Goal: Task Accomplishment & Management: Manage account settings

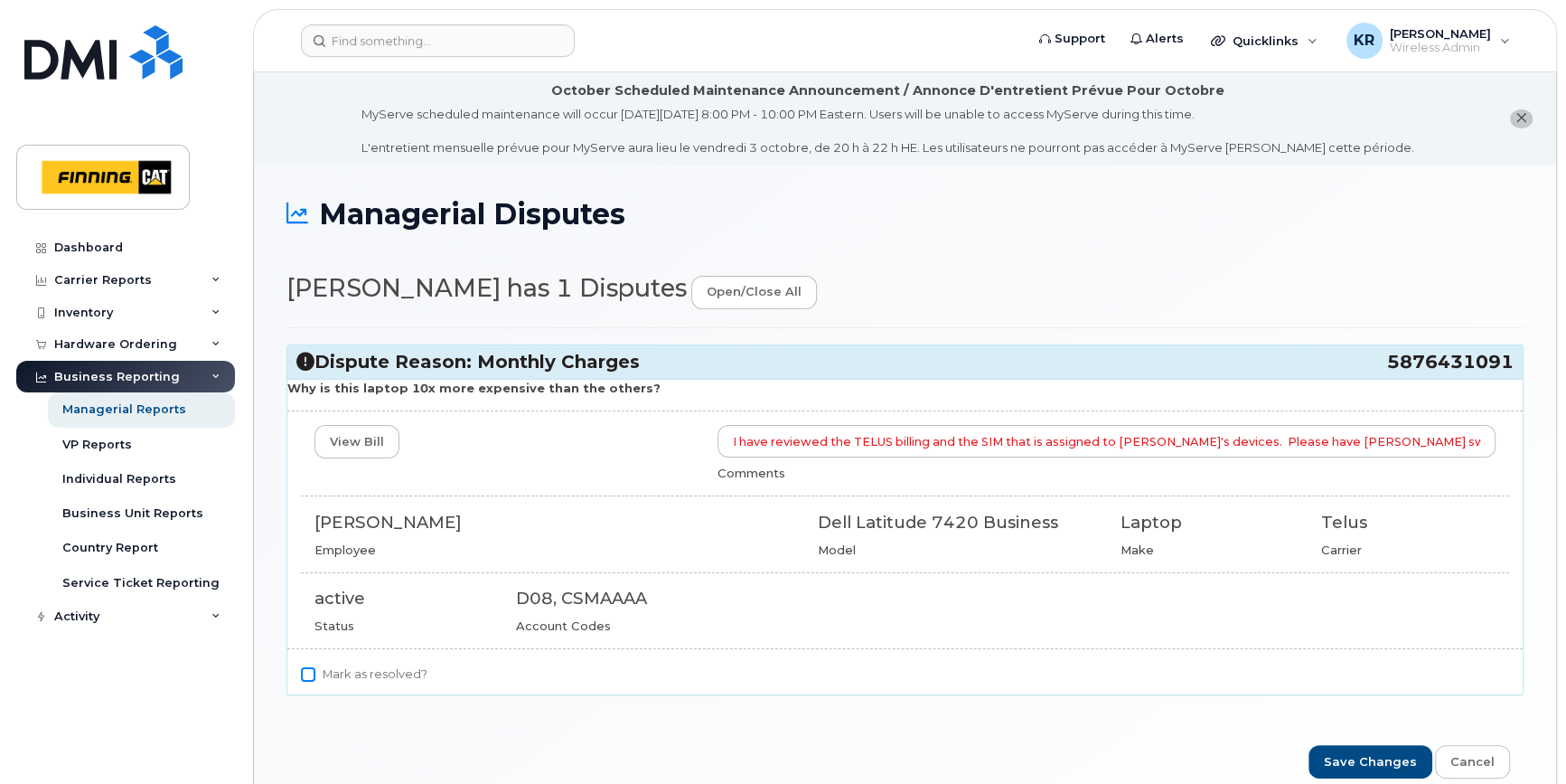
click at [312, 674] on input "Mark as resolved?" at bounding box center [308, 674] width 14 height 14
checkbox input "true"
click at [1384, 759] on input "Save Changes" at bounding box center [1371, 761] width 124 height 33
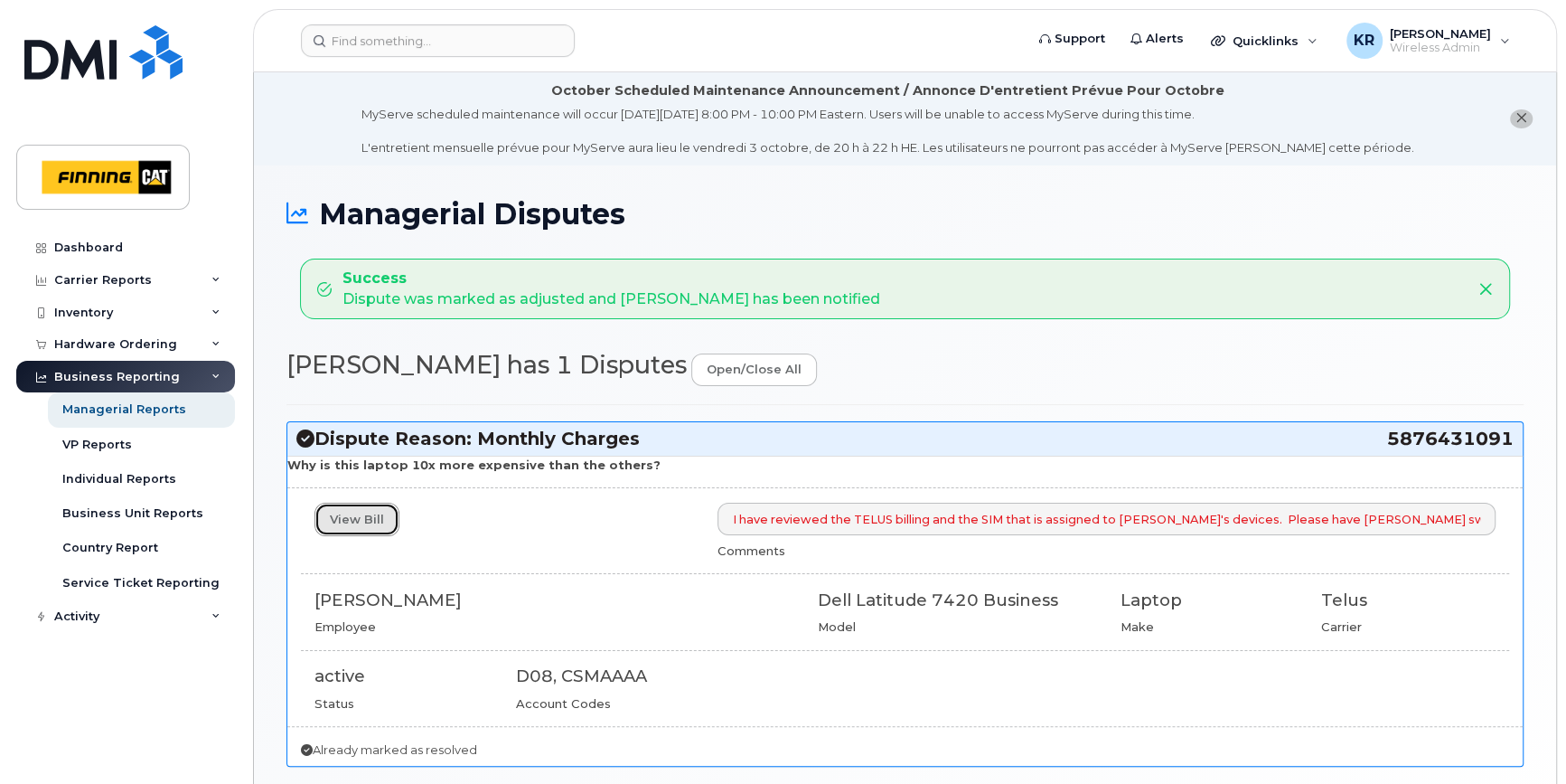
click at [352, 517] on link "View Bill" at bounding box center [356, 518] width 85 height 33
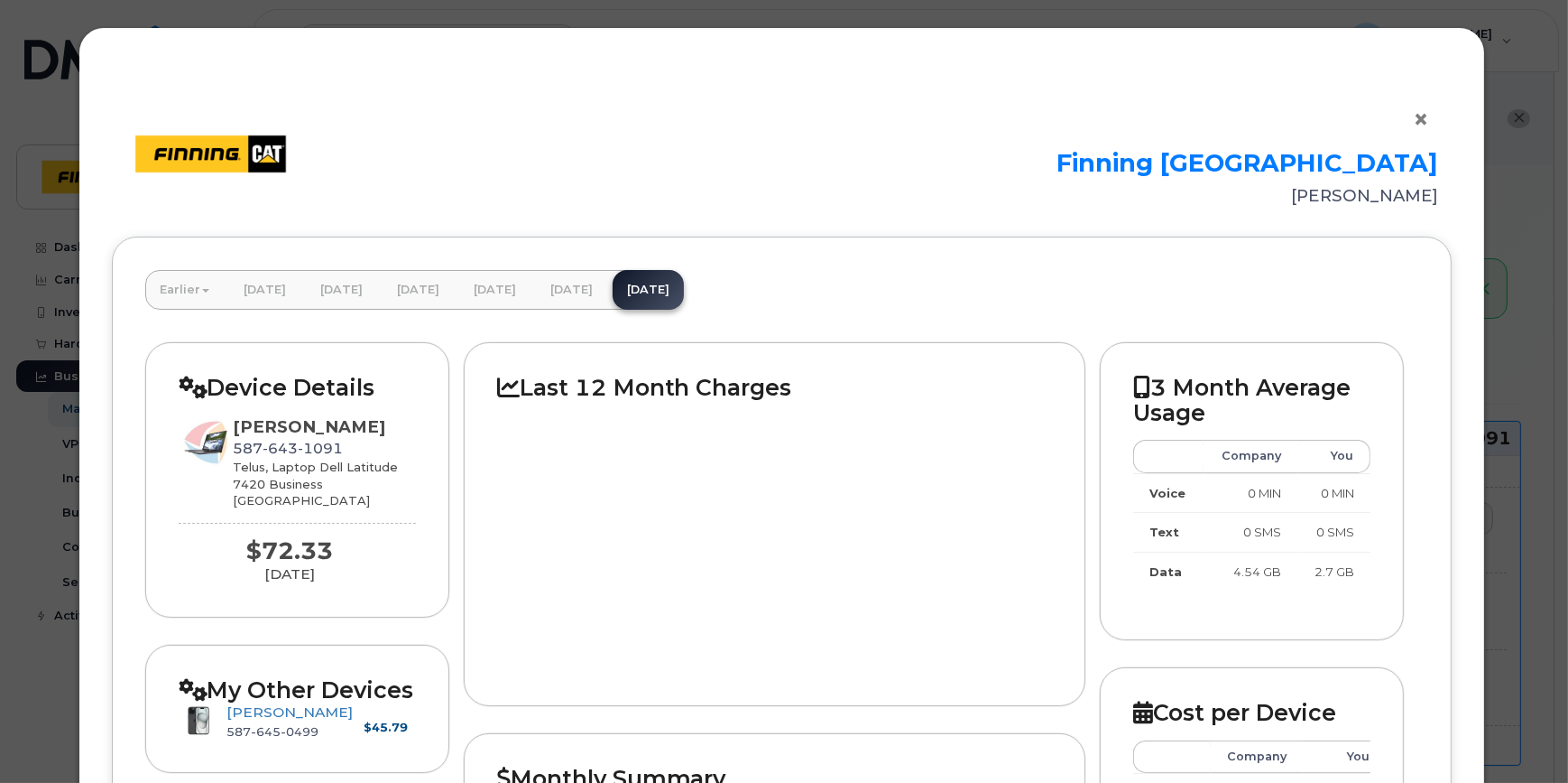
click at [1418, 117] on button "×" at bounding box center [1424, 120] width 25 height 27
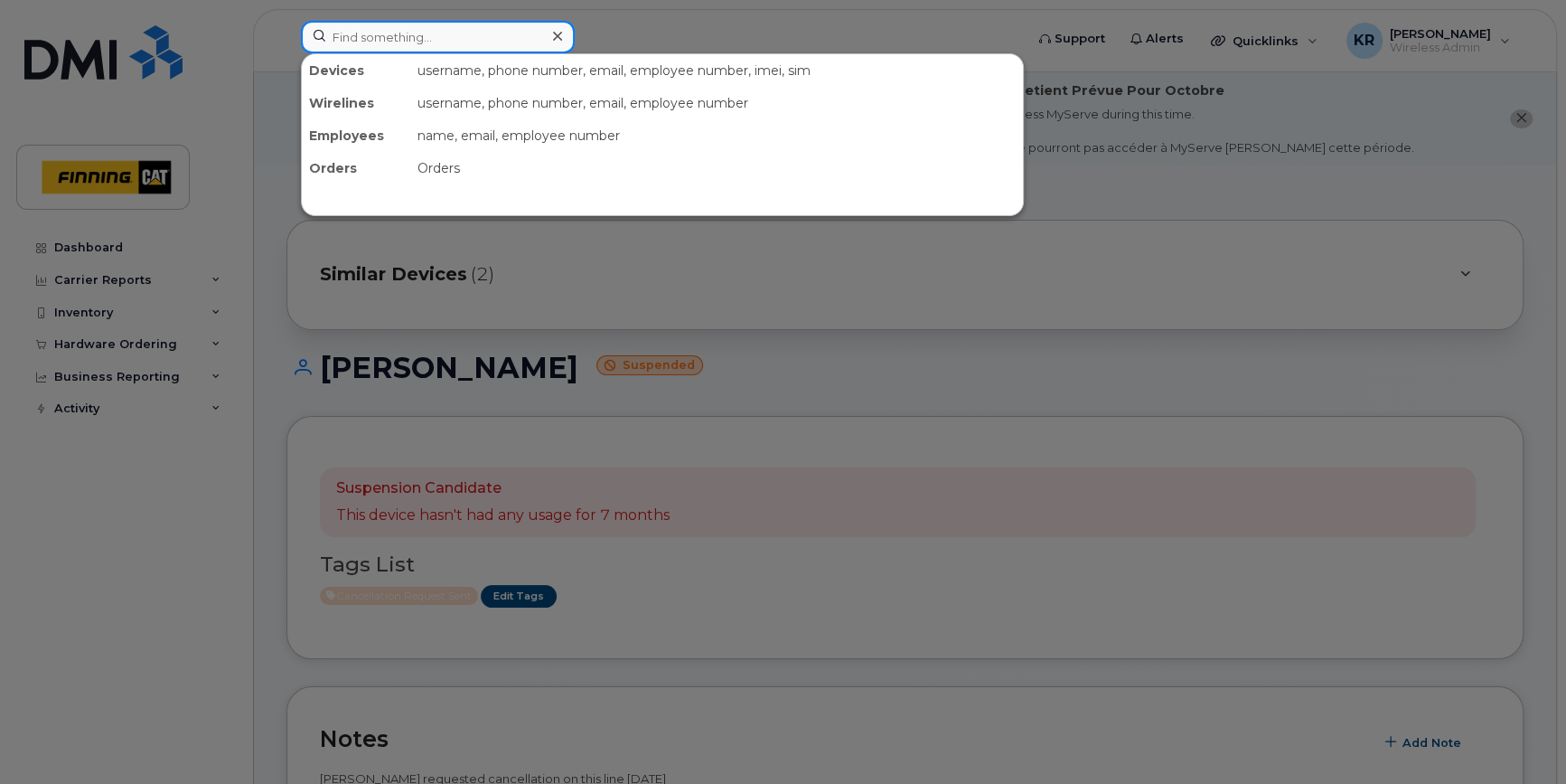
drag, startPoint x: 0, startPoint y: 0, endPoint x: 424, endPoint y: 42, distance: 426.0
click at [424, 42] on input at bounding box center [438, 37] width 274 height 33
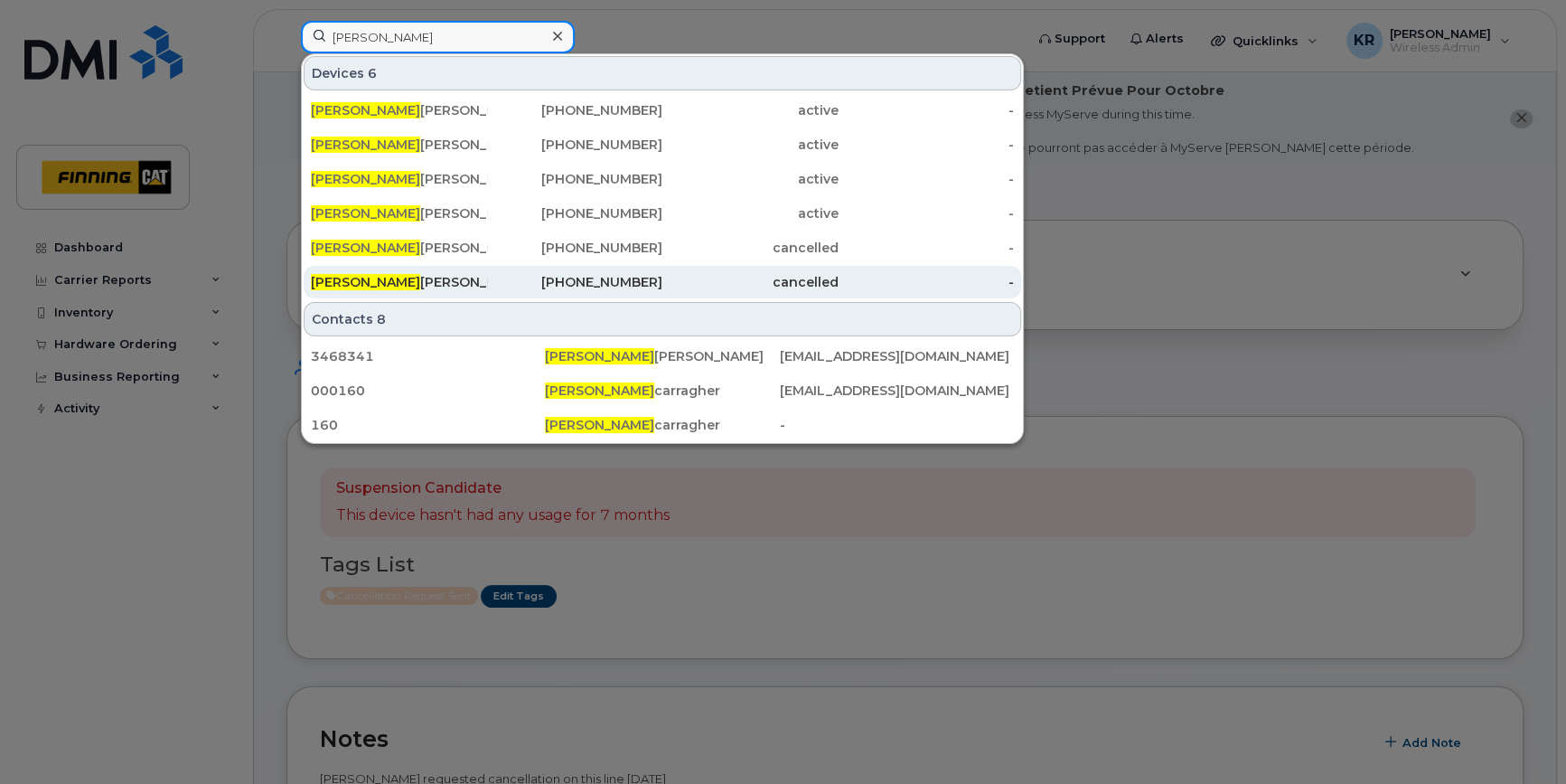
type input "shawn mc"
click at [385, 277] on div "Shawn Mc Cann" at bounding box center [399, 282] width 176 height 18
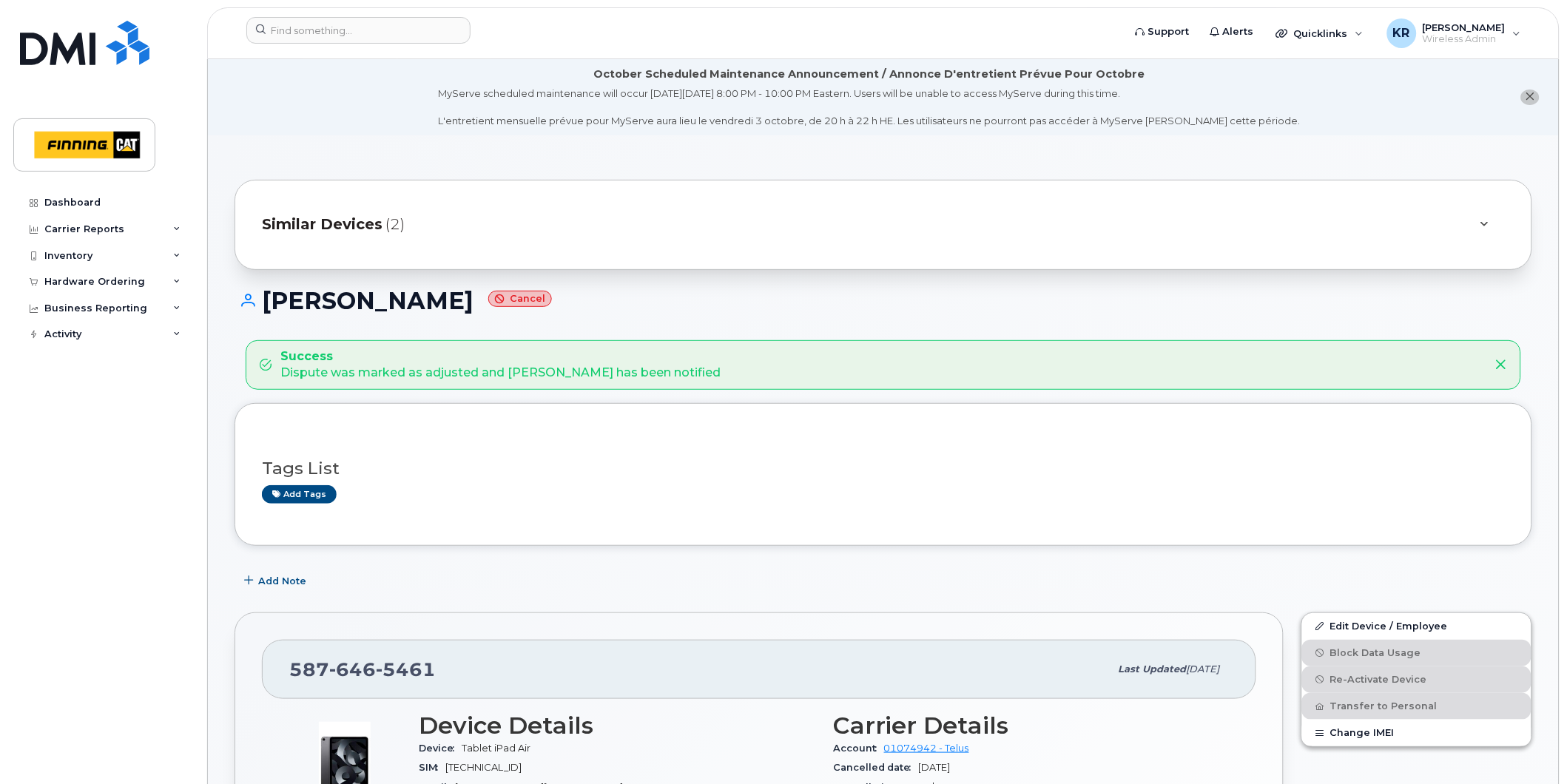
click at [359, 226] on span "Similar Devices" at bounding box center [322, 224] width 120 height 21
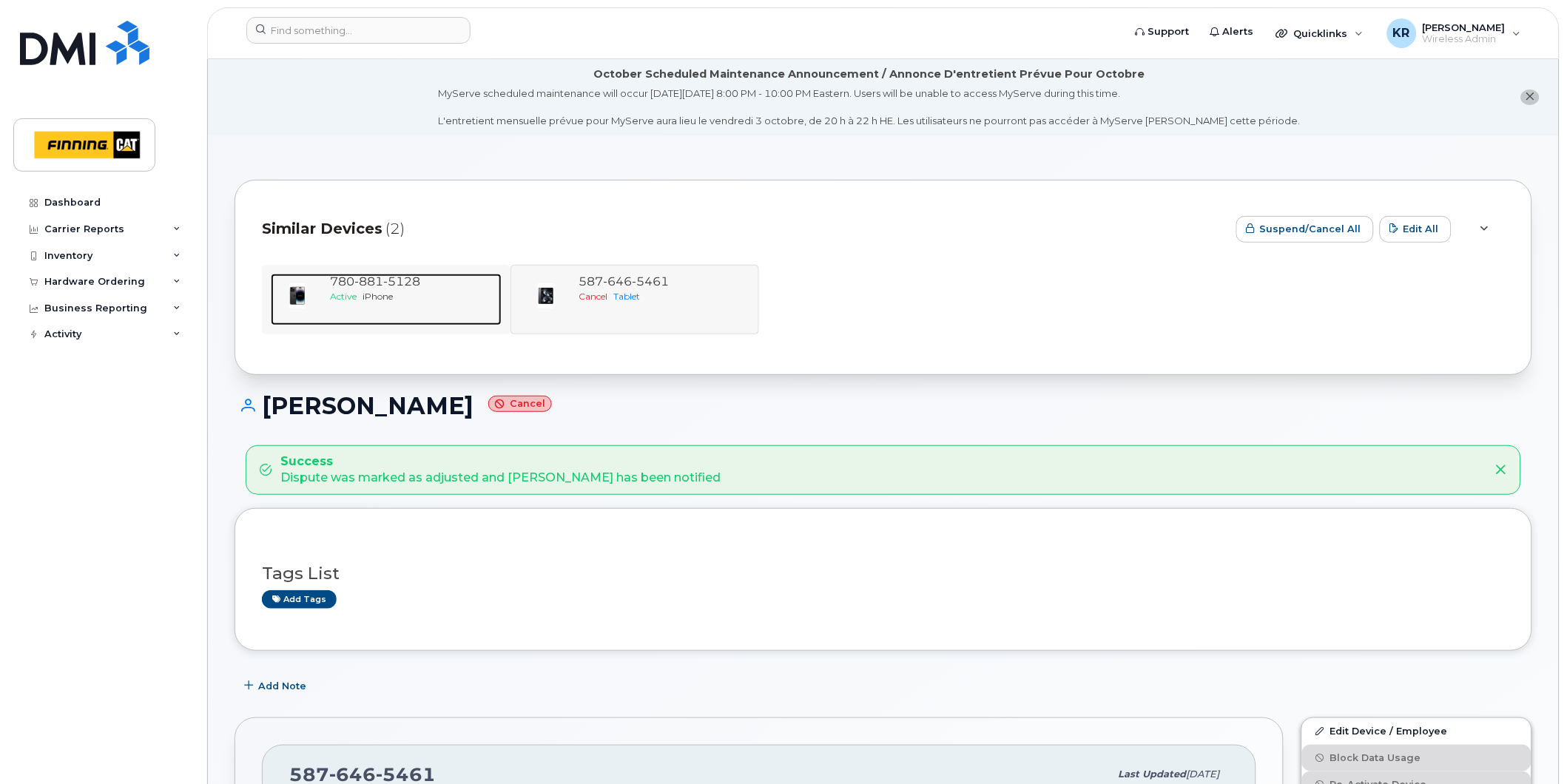
click at [402, 298] on div "Active iPhone" at bounding box center [413, 295] width 165 height 12
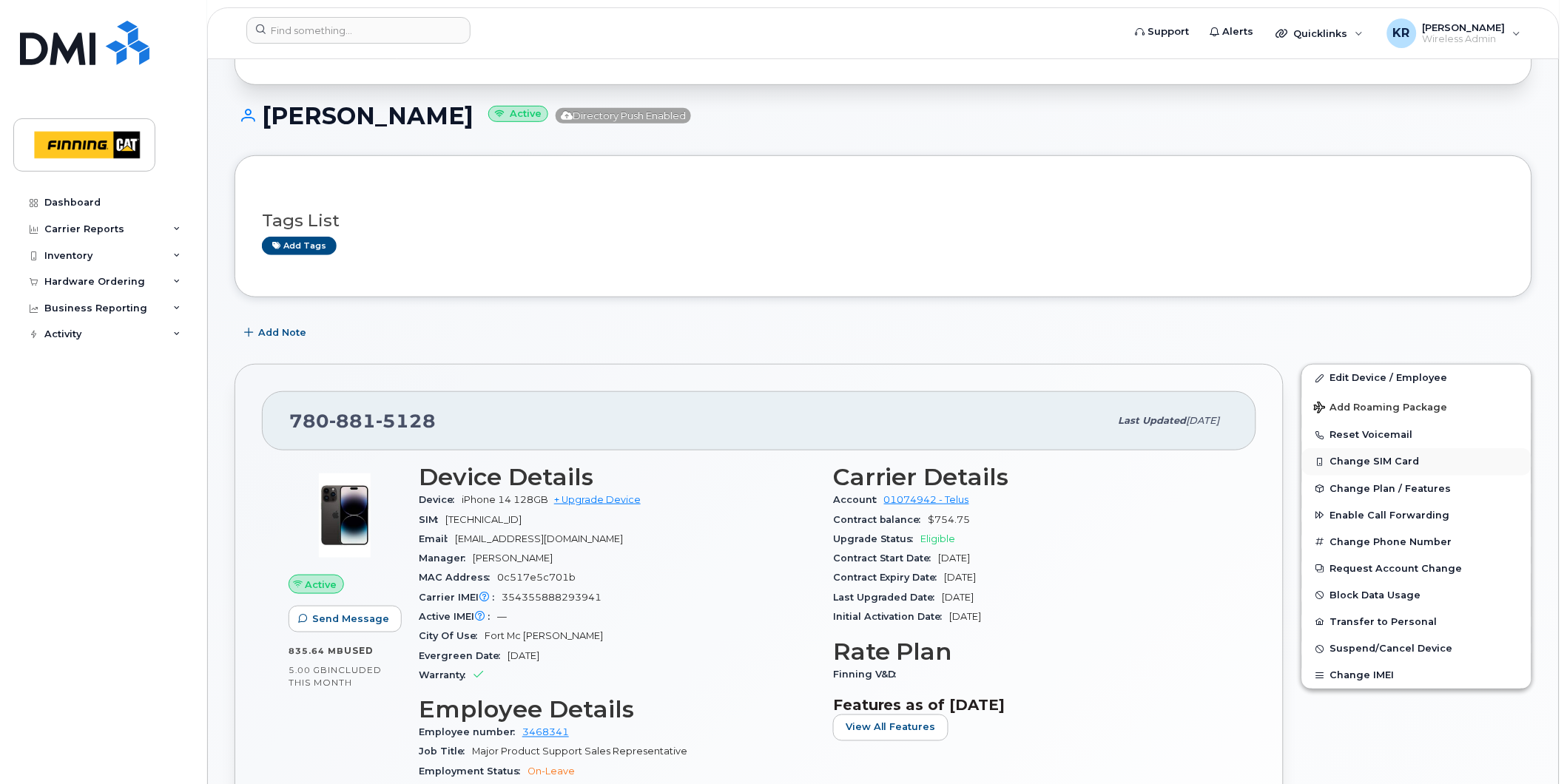
scroll to position [246, 0]
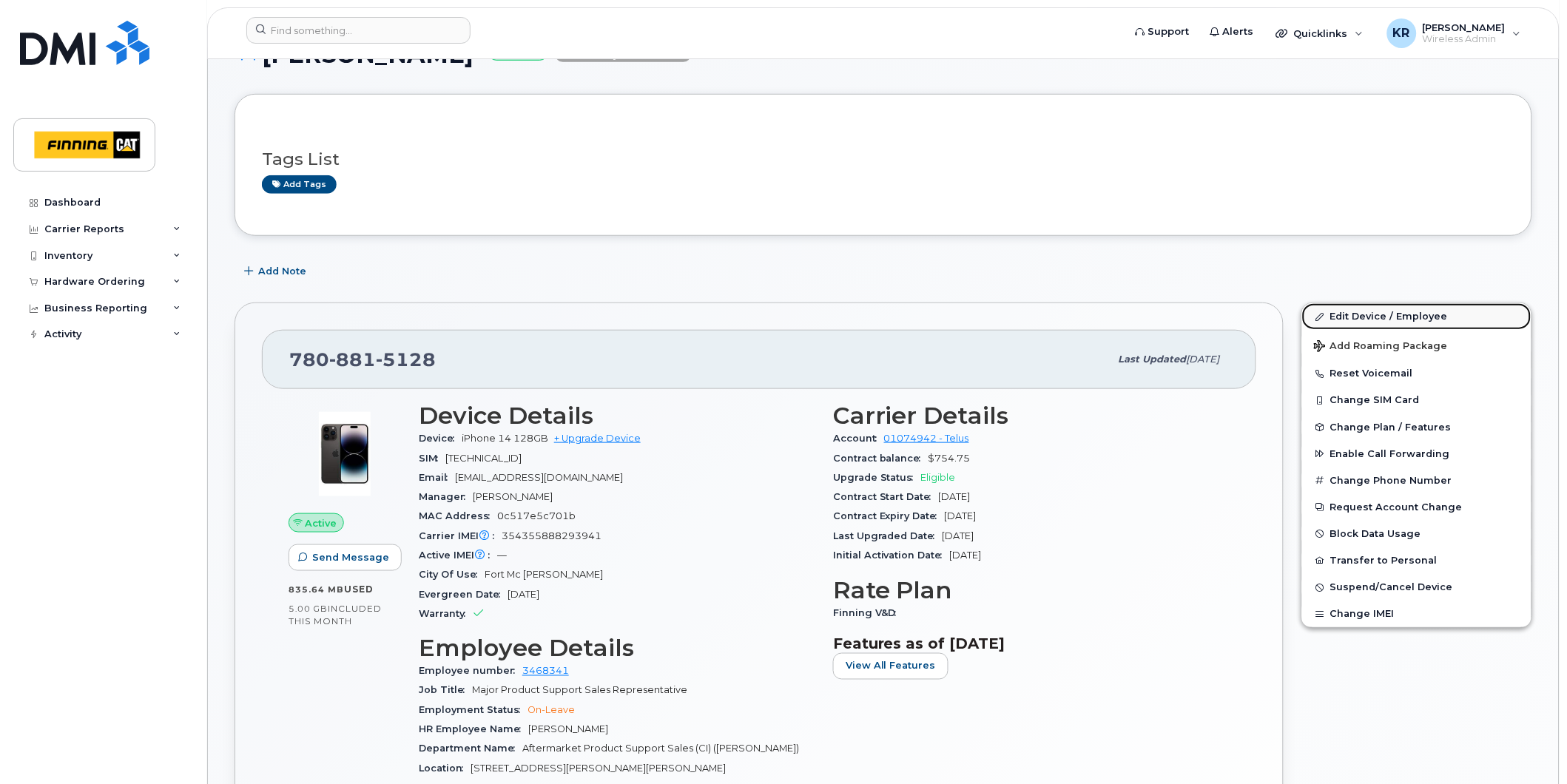
click at [1355, 311] on link "Edit Device / Employee" at bounding box center [1417, 317] width 229 height 27
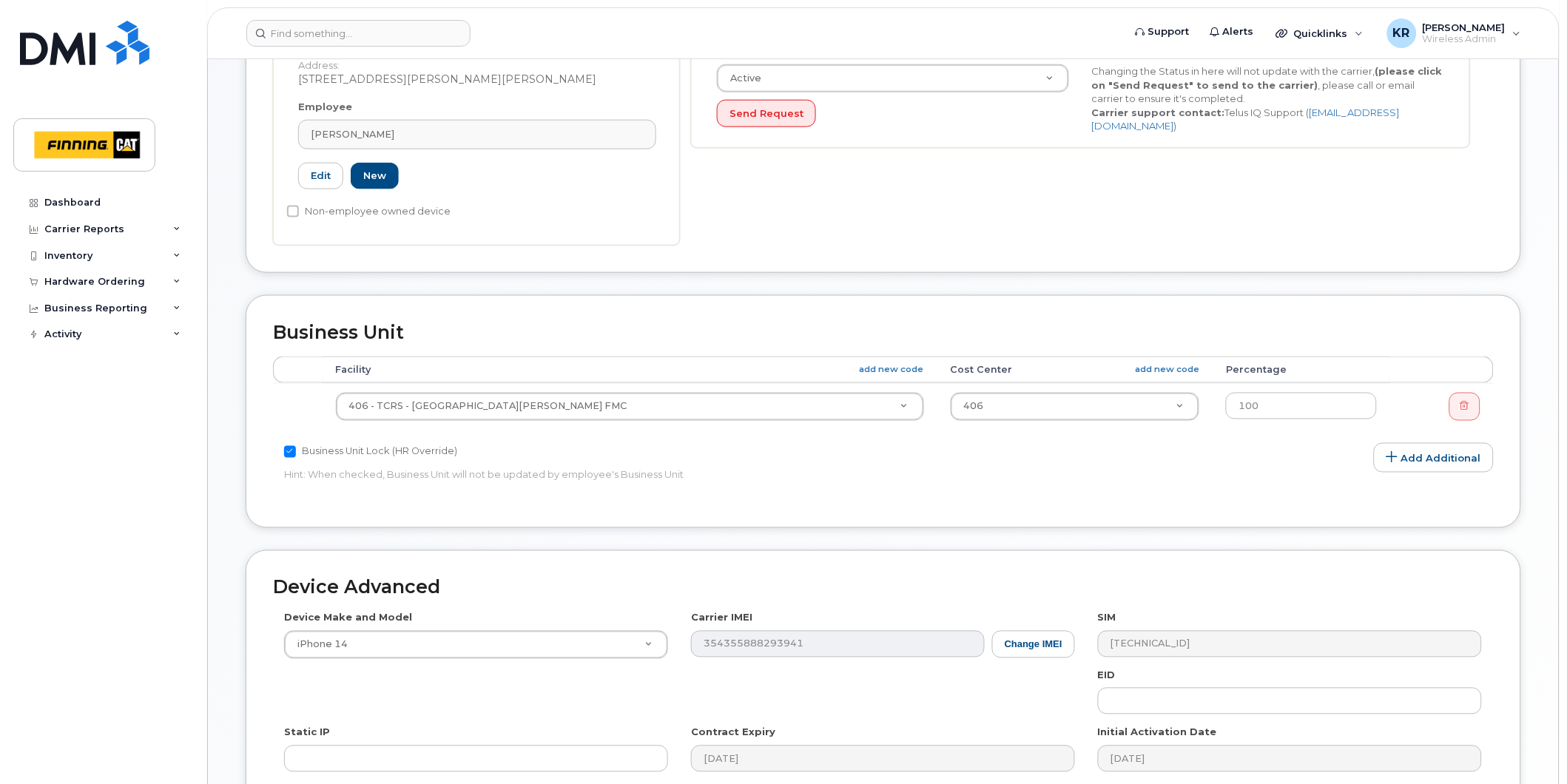
scroll to position [493, 0]
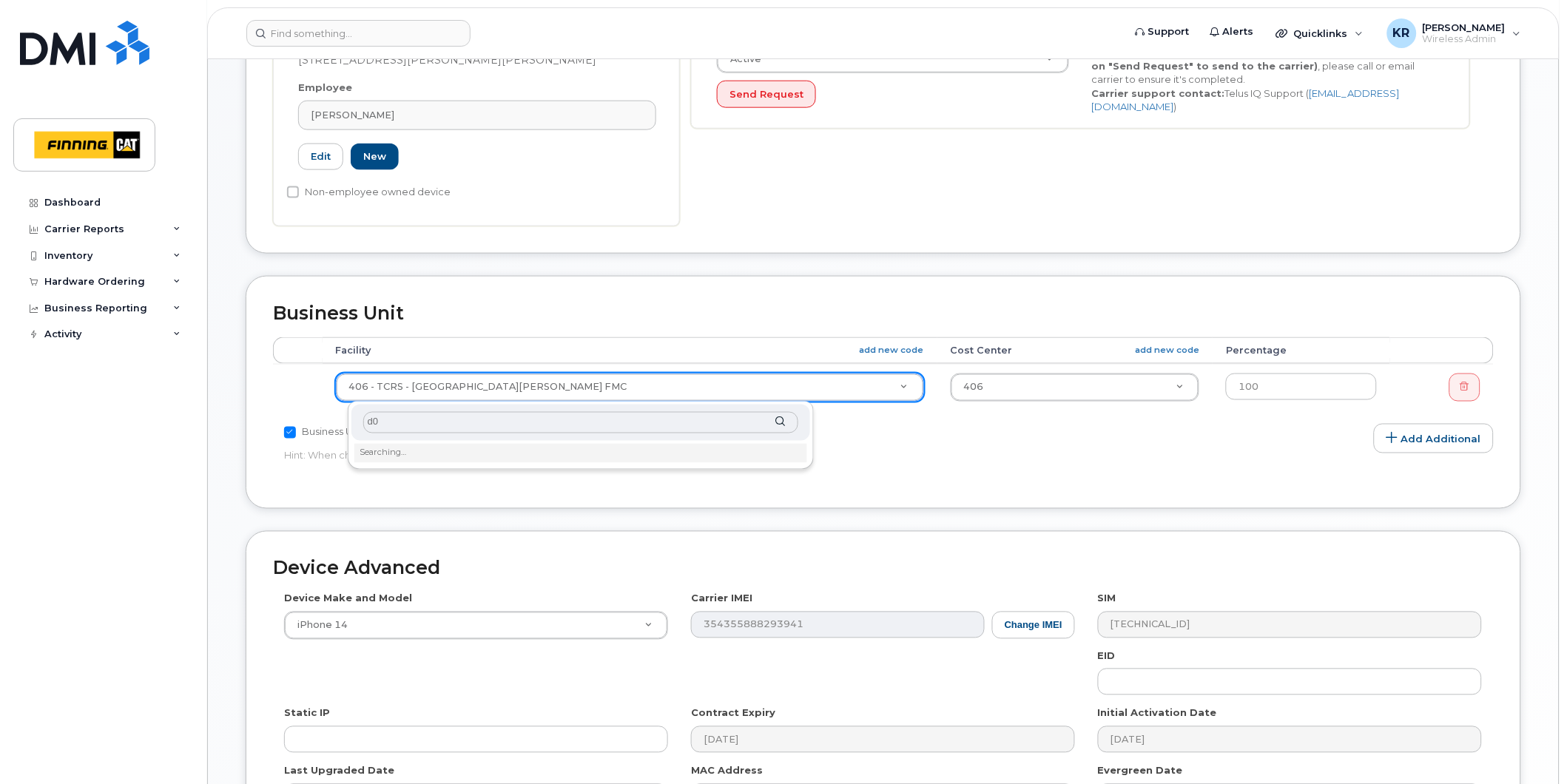
type input "d04"
type input "34143"
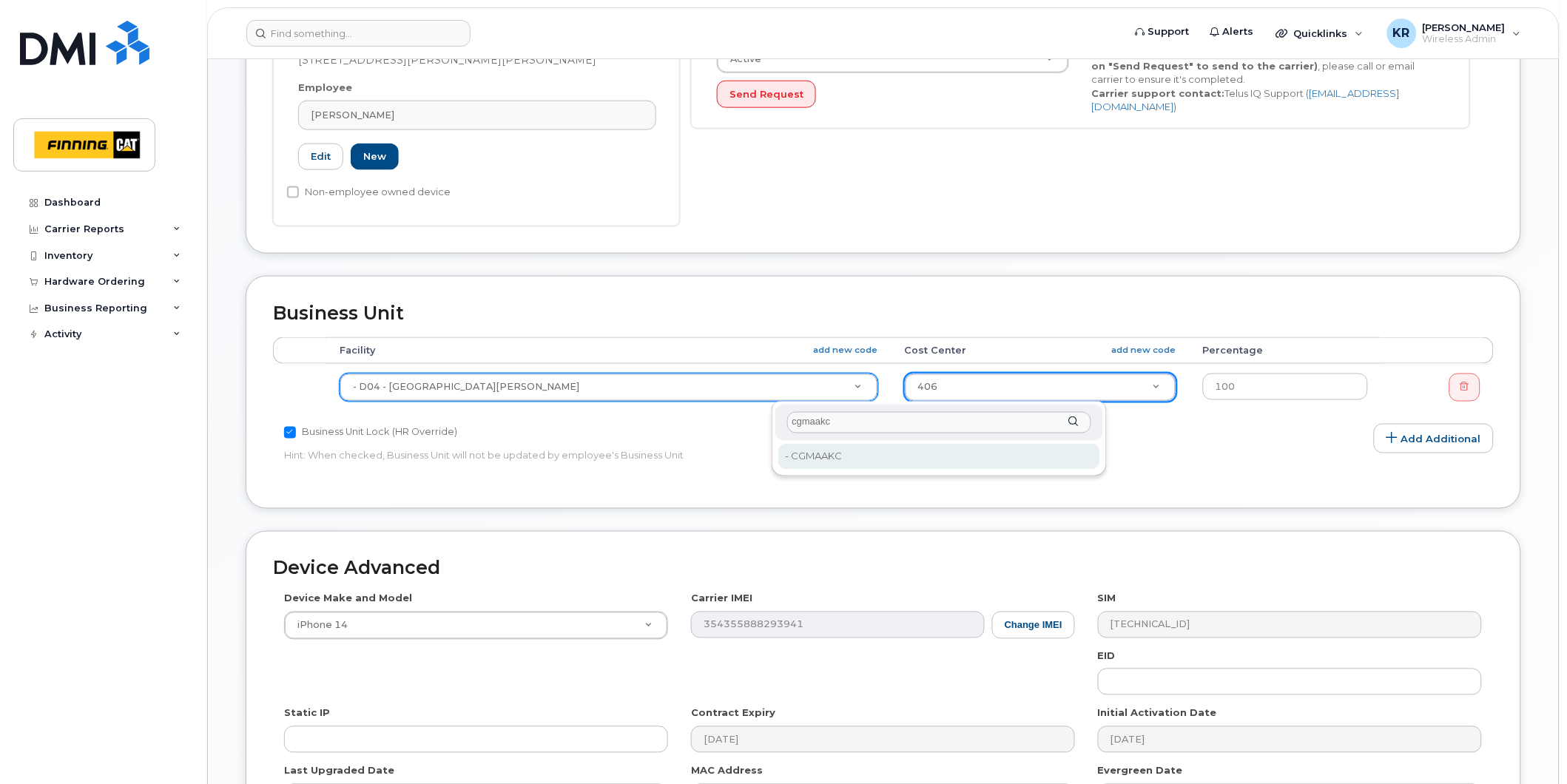
type input "cgmaakc"
type input "106243"
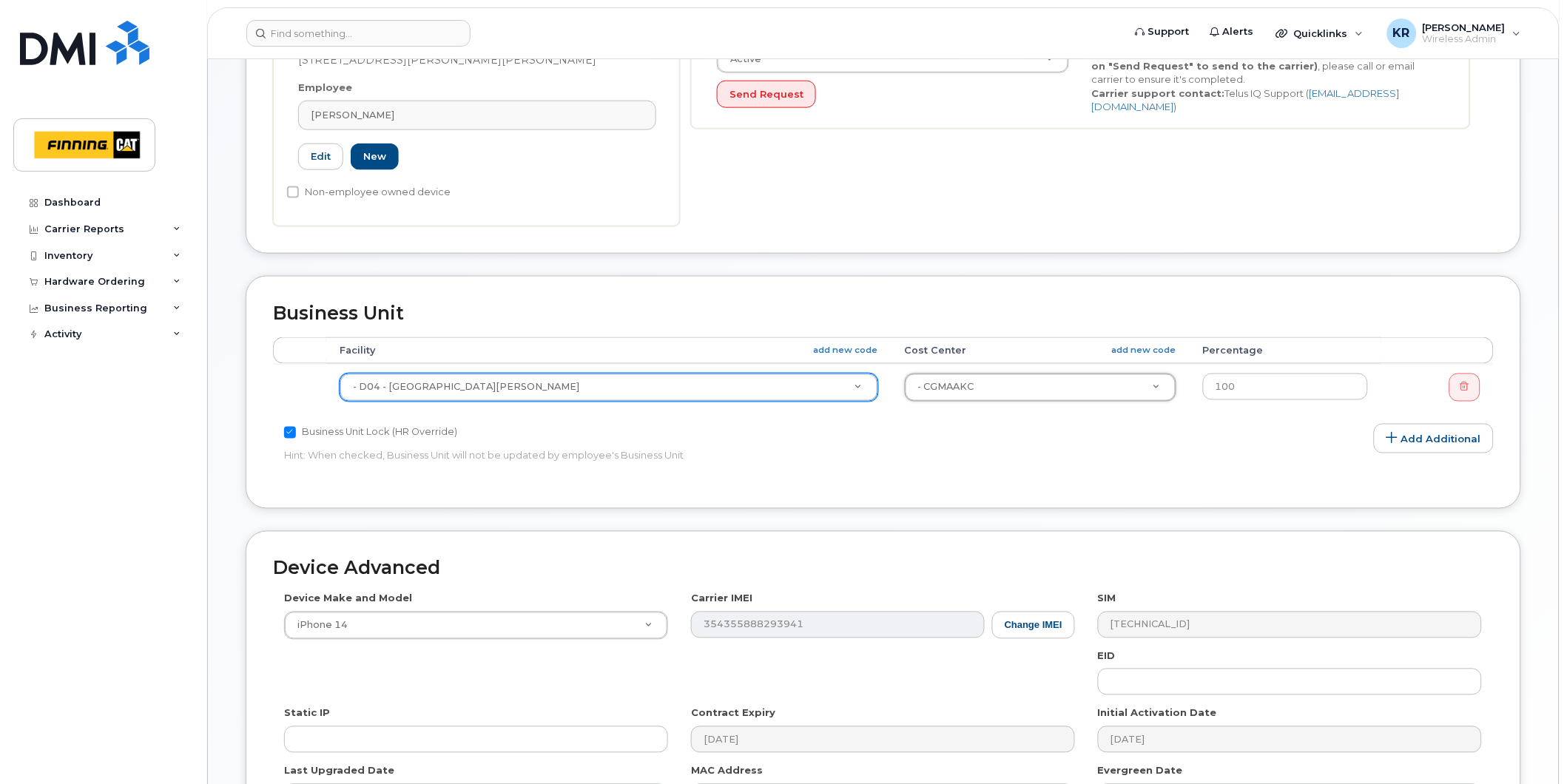
scroll to position [803, 0]
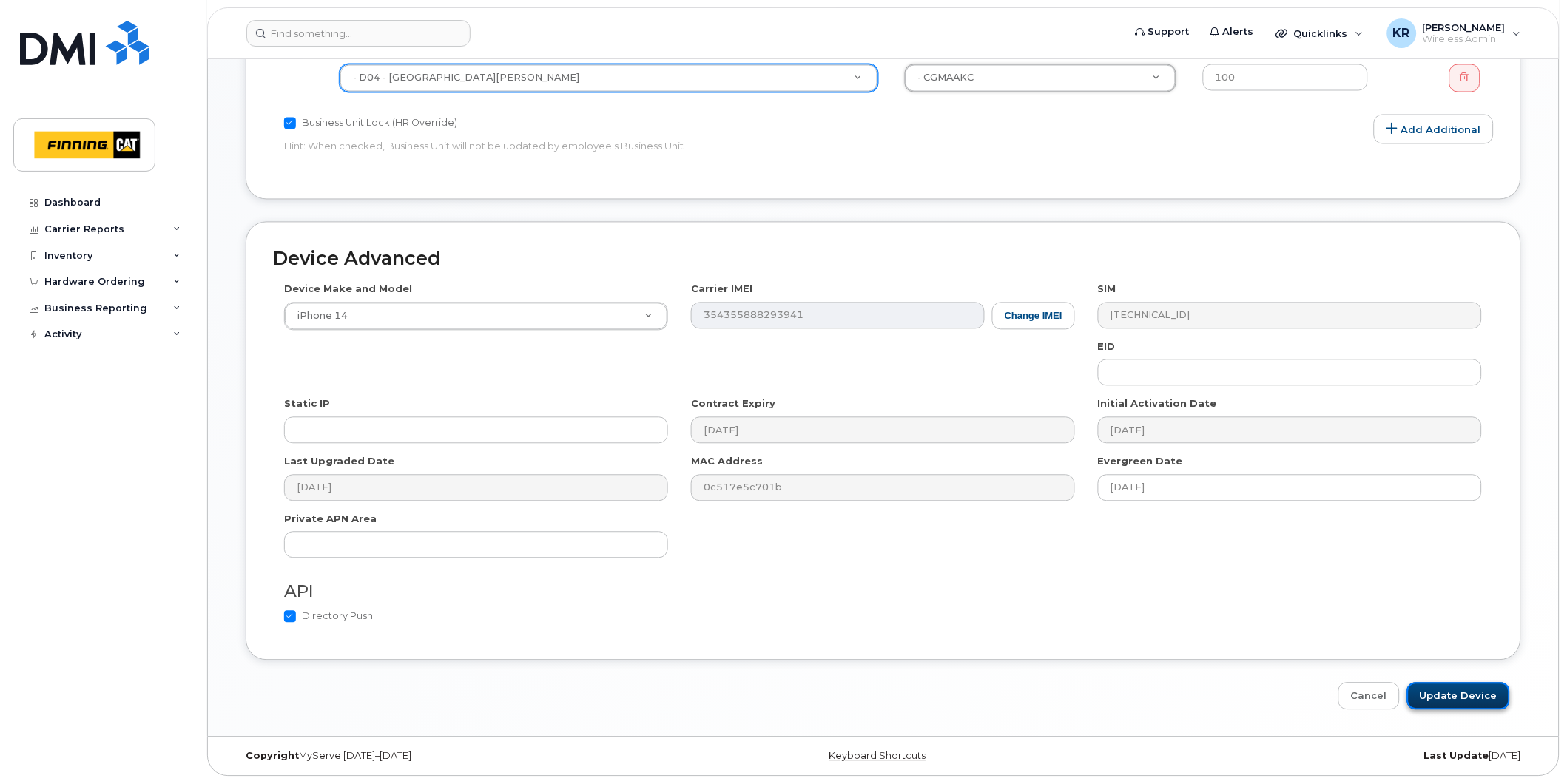
click at [1443, 696] on input "Update Device" at bounding box center [1459, 696] width 103 height 27
type input "Saving..."
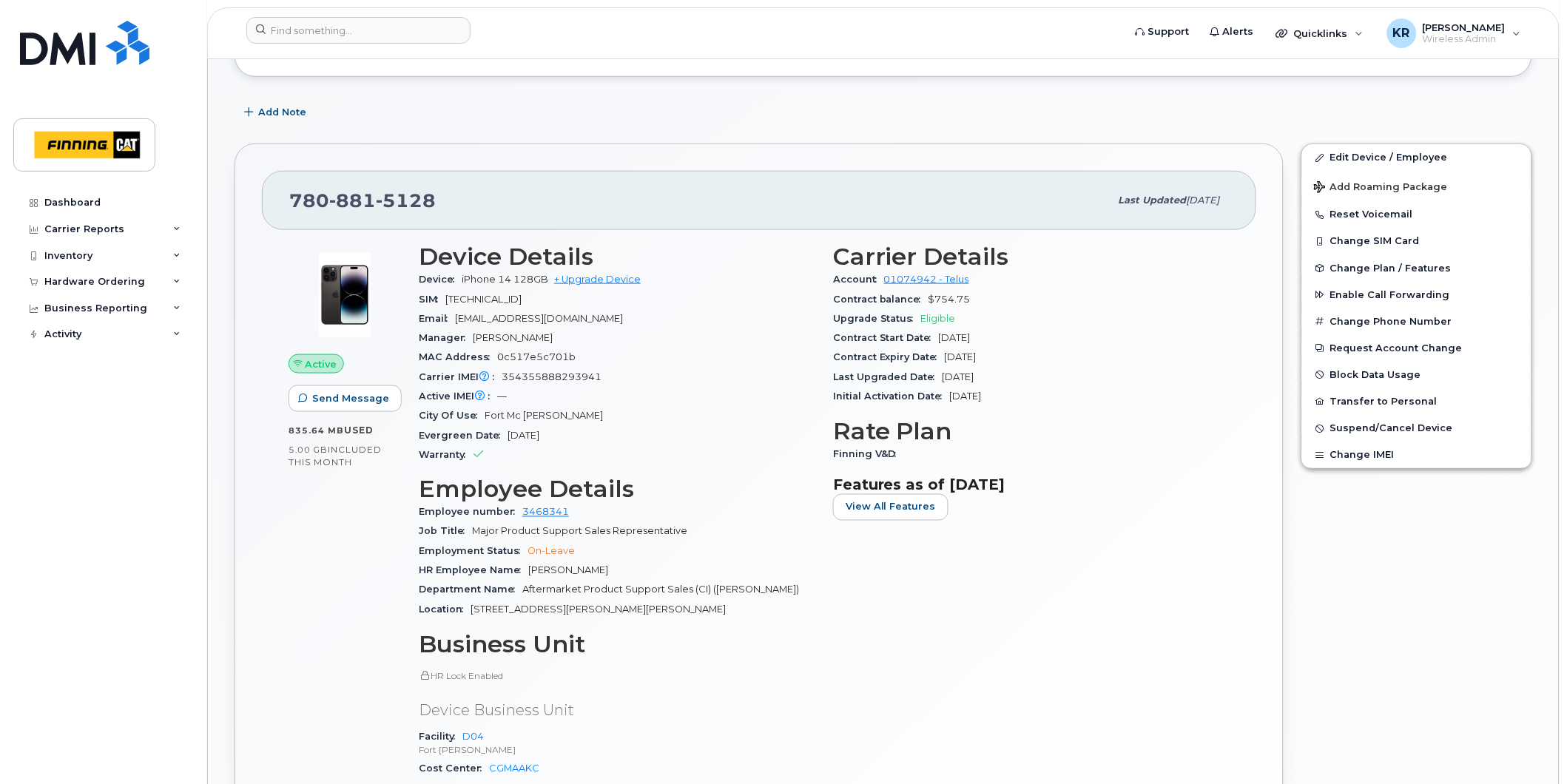
scroll to position [411, 0]
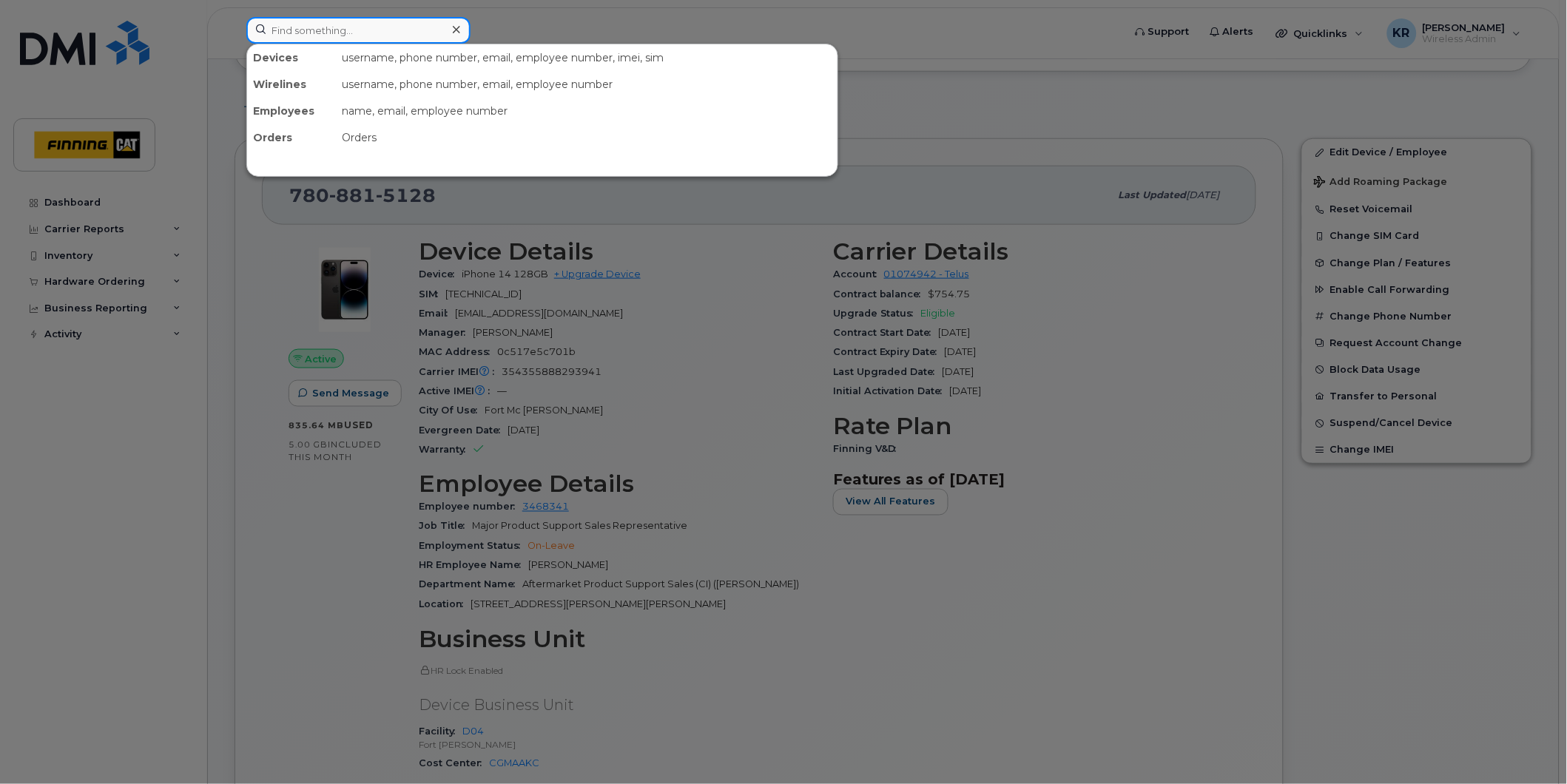
click at [366, 30] on input at bounding box center [359, 30] width 224 height 27
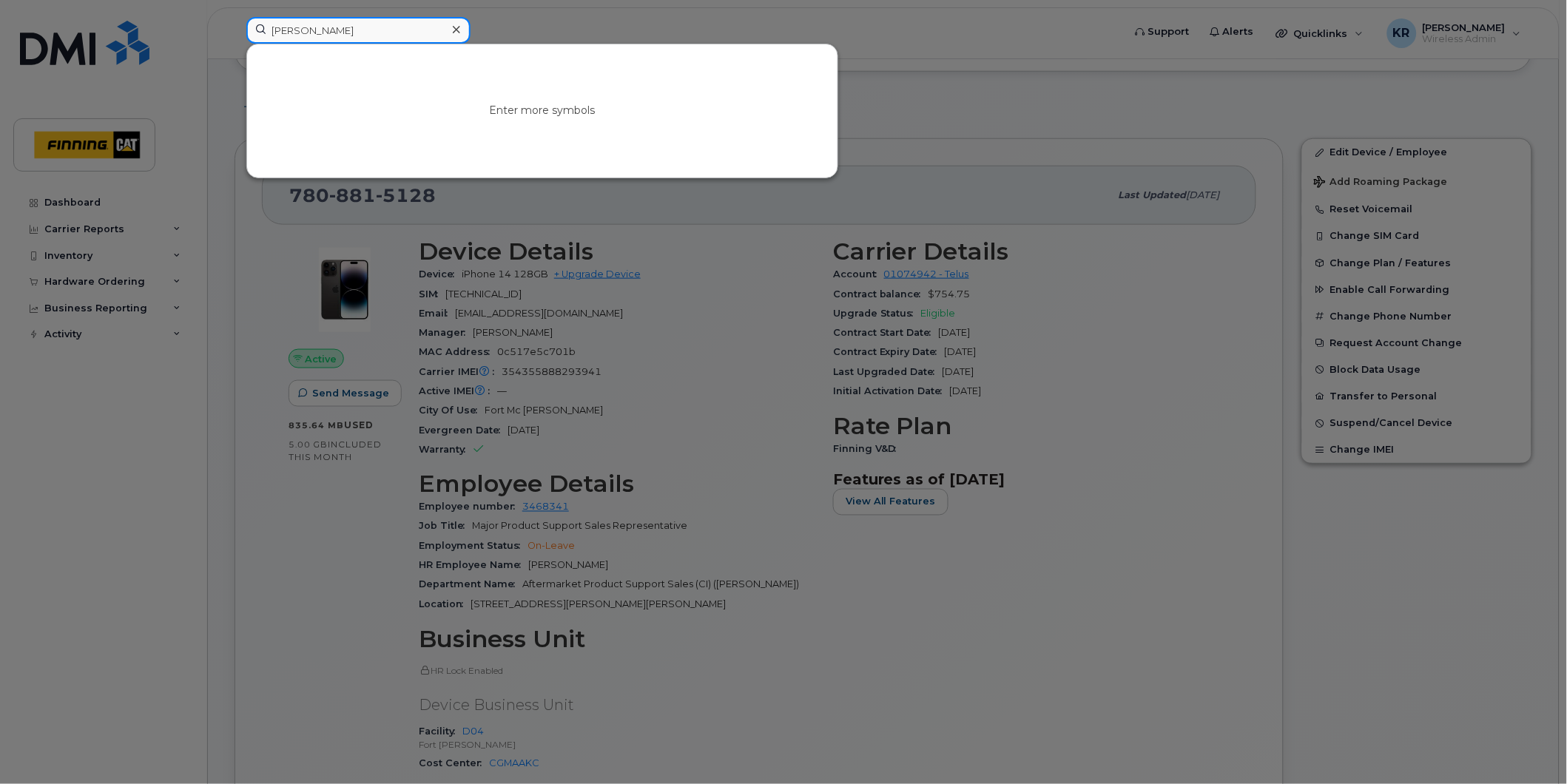
type input "[PERSON_NAME]"
